Goal: Navigation & Orientation: Find specific page/section

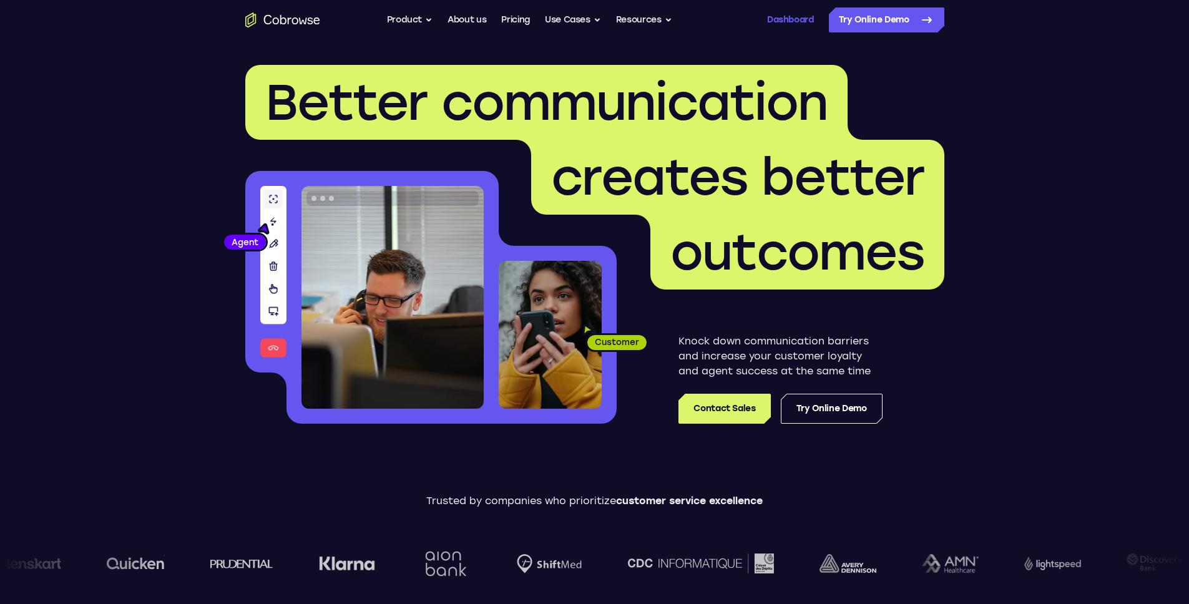
click at [794, 17] on link "Dashboard" at bounding box center [790, 19] width 47 height 25
click at [775, 21] on link "Dashboard" at bounding box center [790, 19] width 47 height 25
